Goal: Information Seeking & Learning: Find contact information

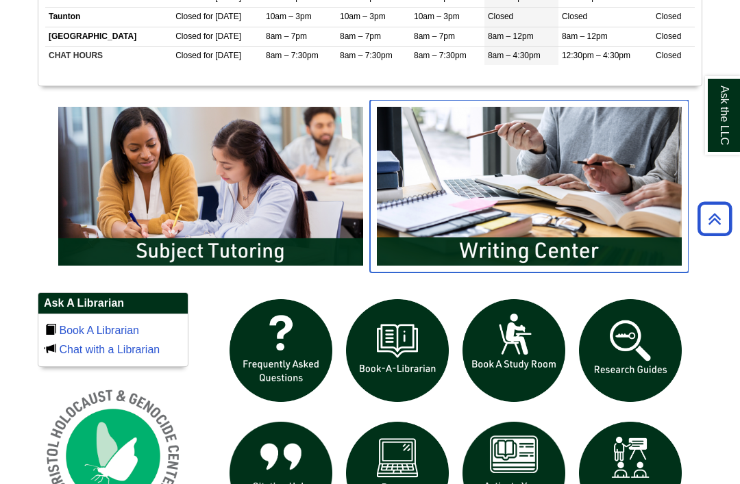
click at [411, 248] on img "slideshow" at bounding box center [529, 186] width 319 height 173
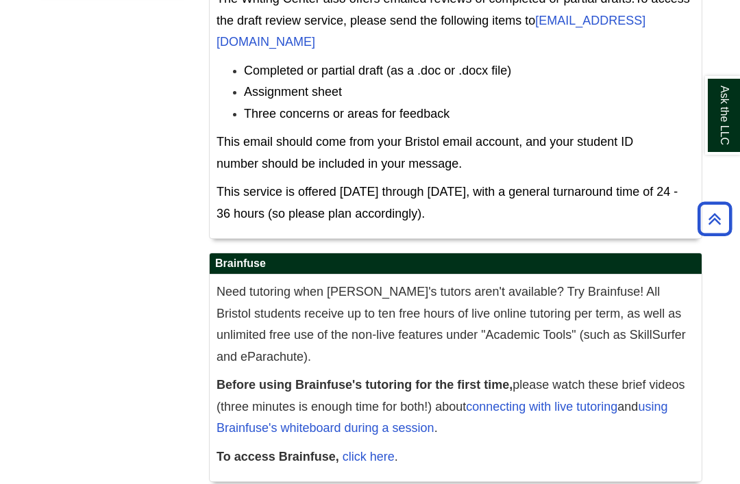
scroll to position [803, 0]
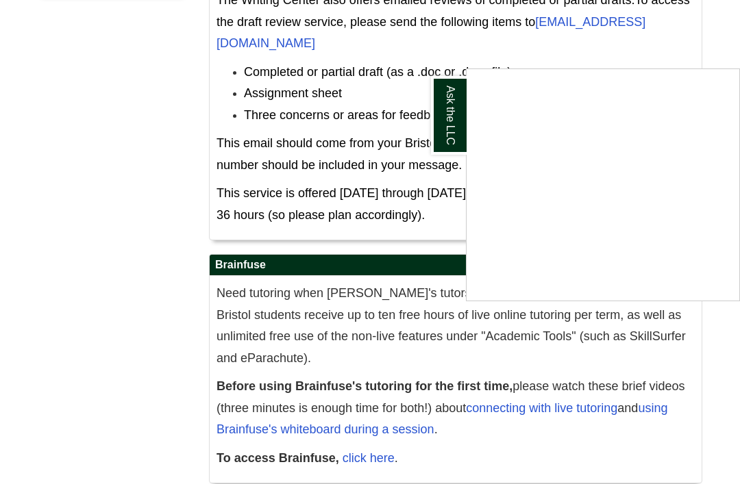
click at [447, 114] on link "Ask the LLC" at bounding box center [449, 115] width 36 height 79
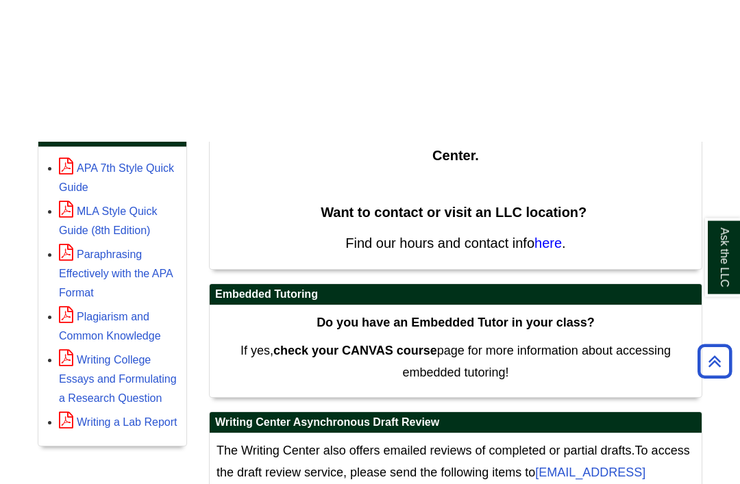
scroll to position [296, 0]
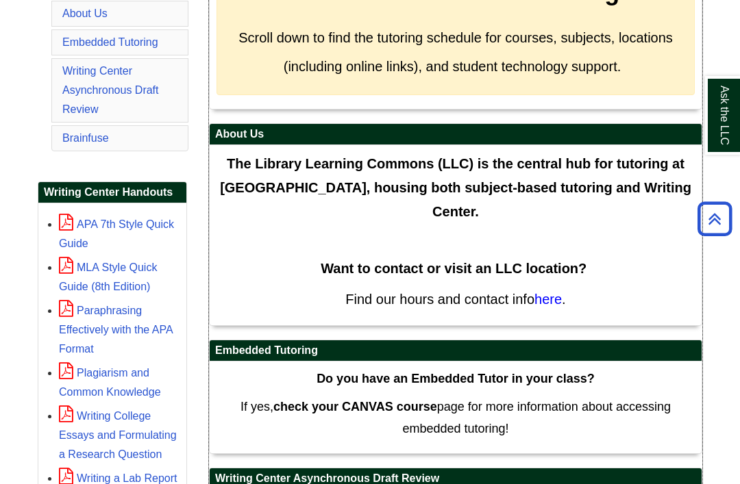
click at [548, 307] on span "here" at bounding box center [547, 299] width 27 height 15
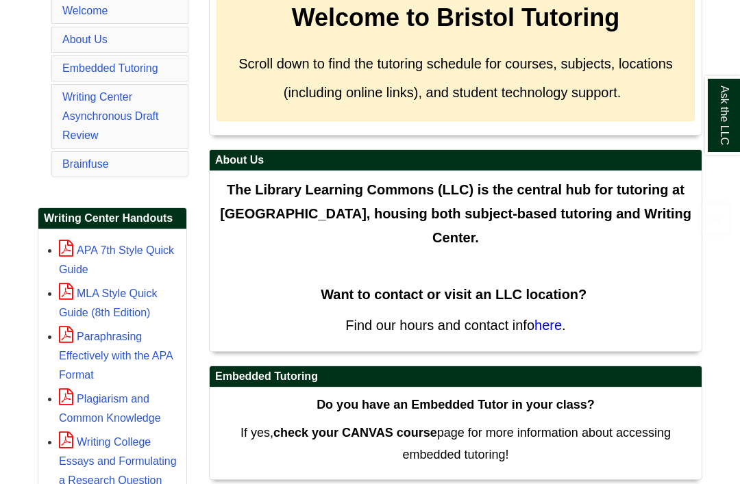
scroll to position [311, 0]
